Goal: Find specific page/section: Find specific page/section

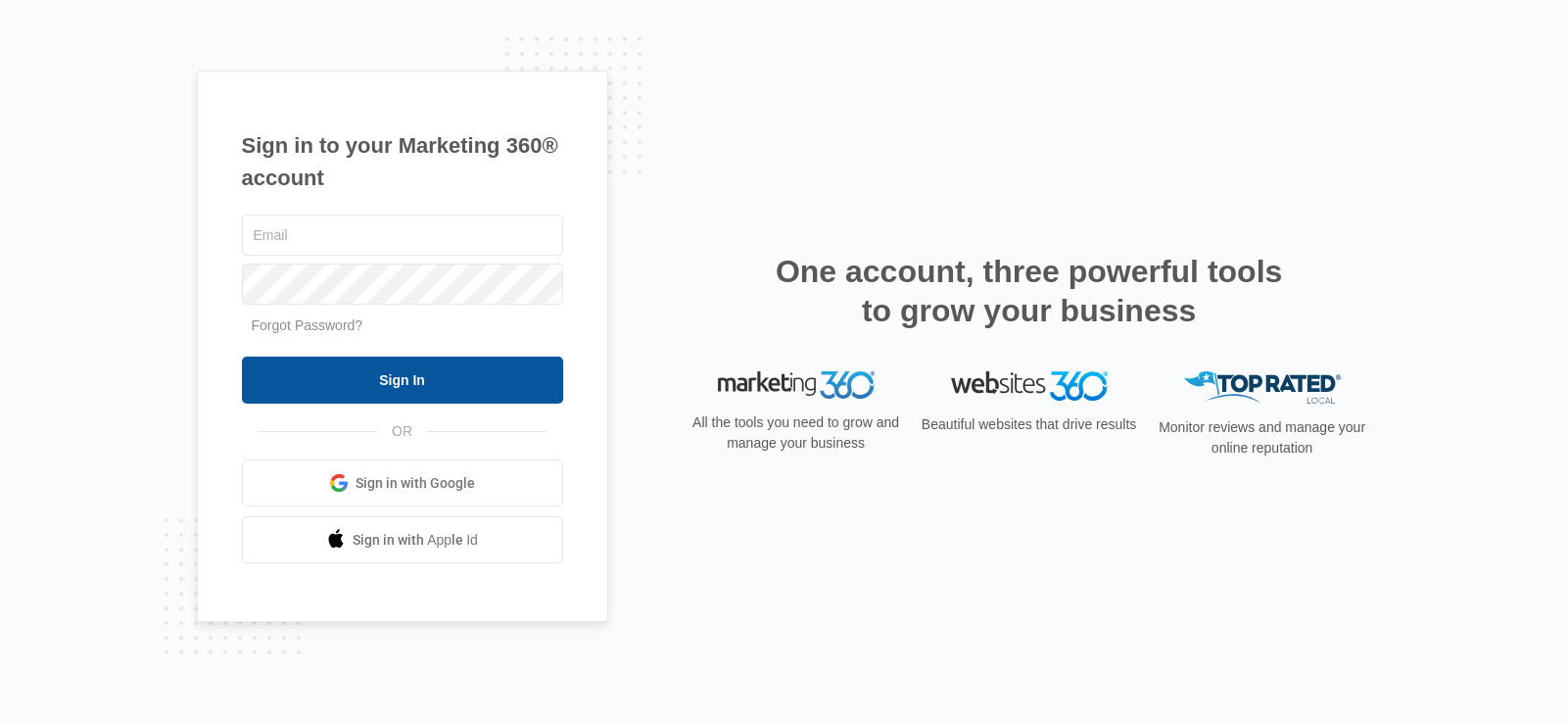
type input "[PERSON_NAME][EMAIL_ADDRESS][DOMAIN_NAME]"
click at [473, 382] on input "Sign In" at bounding box center [402, 381] width 321 height 47
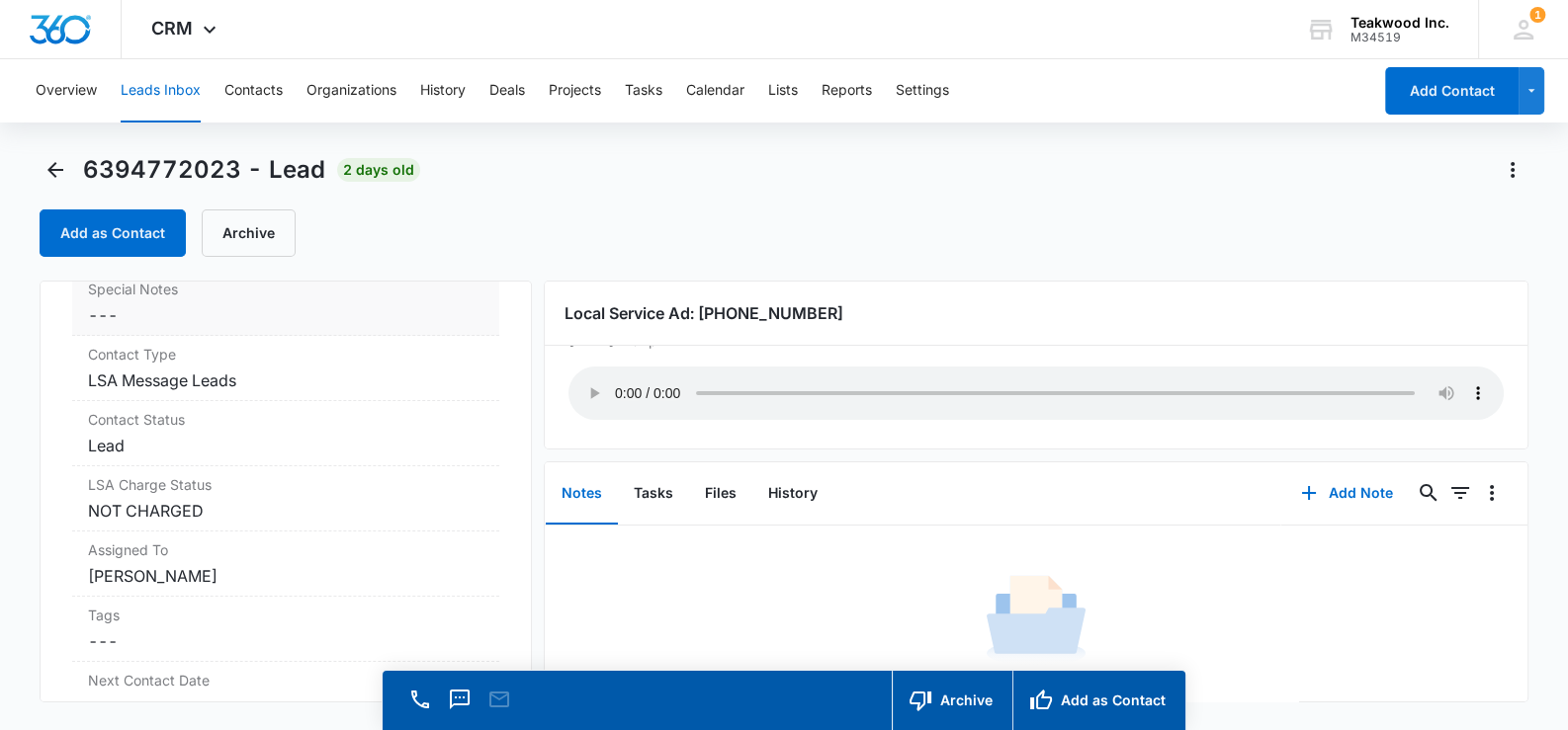
scroll to position [889, 0]
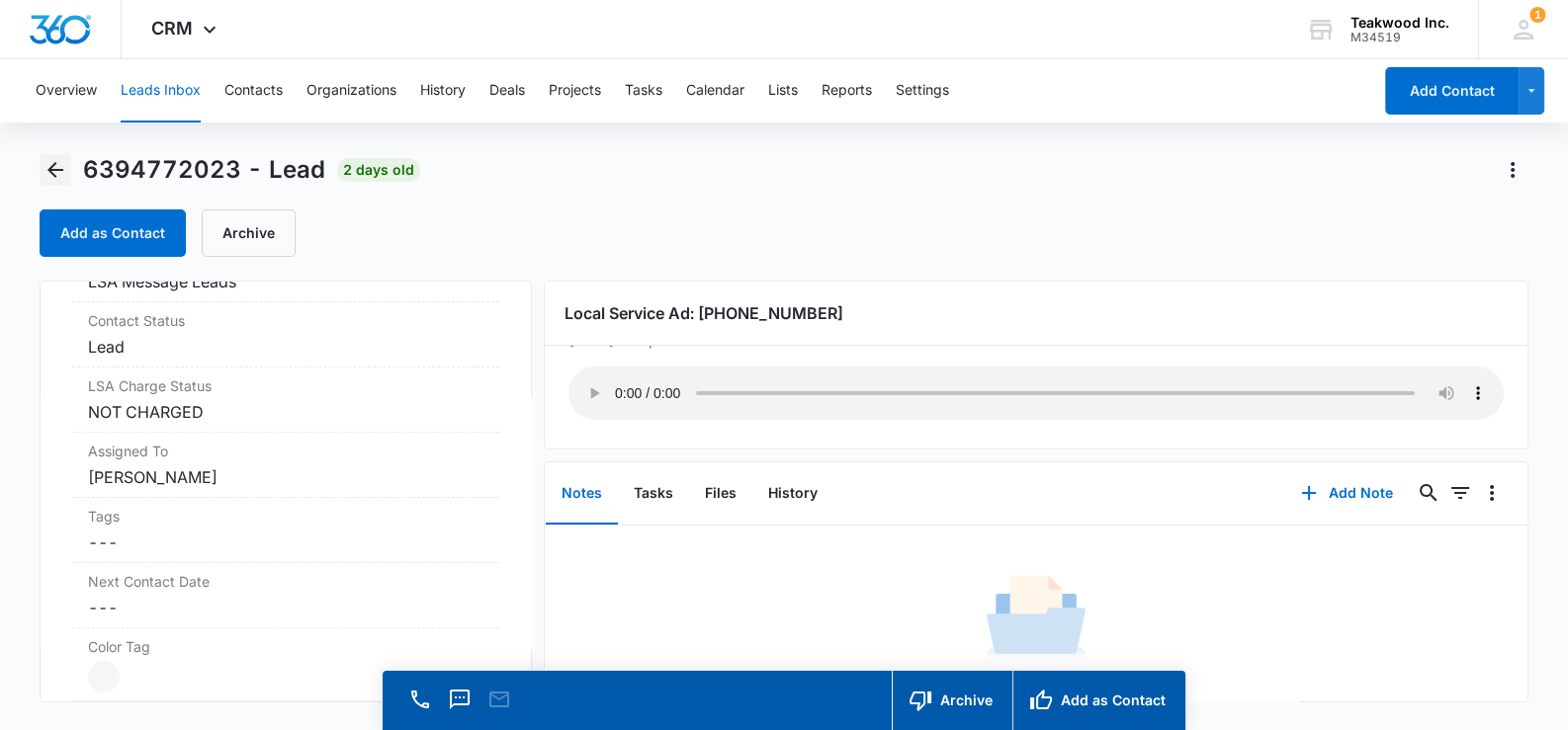
click at [52, 166] on icon "Back" at bounding box center [56, 170] width 16 height 16
